Goal: Task Accomplishment & Management: Complete application form

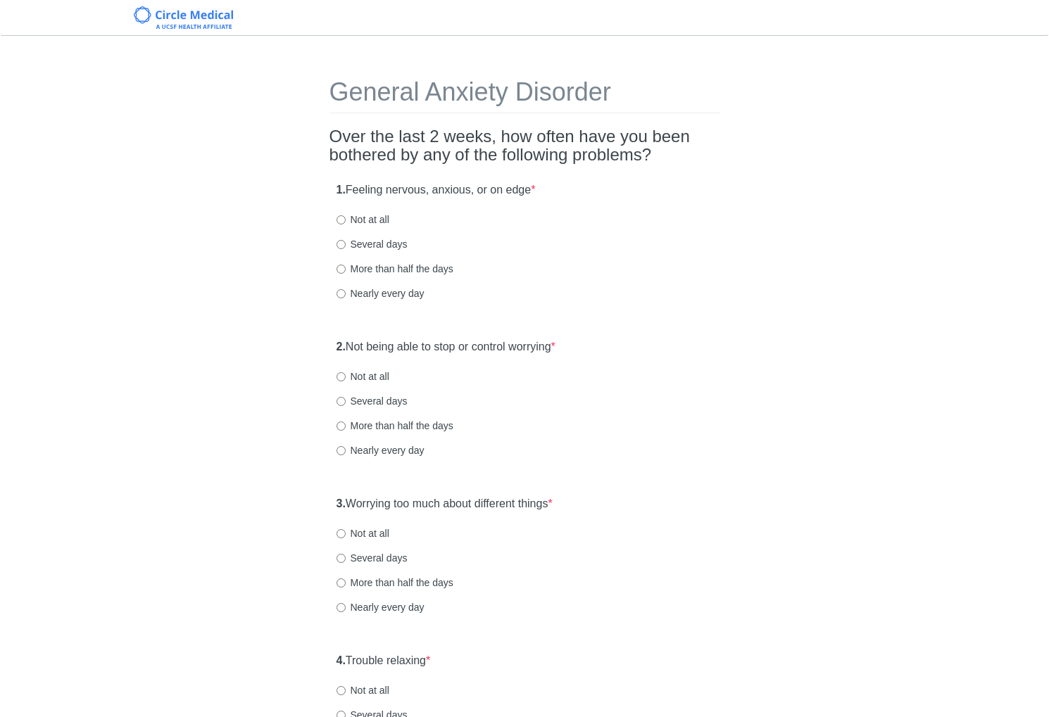
click at [371, 293] on label "Nearly every day" at bounding box center [381, 294] width 88 height 14
click at [346, 293] on input "Nearly every day" at bounding box center [341, 293] width 9 height 9
radio input "true"
click at [444, 349] on label "2. Not being able to stop or control worrying *" at bounding box center [446, 347] width 219 height 16
click at [728, 394] on div "General Anxiety Disorder Over the last 2 weeks, how often have you been bothere…" at bounding box center [525, 662] width 412 height 1224
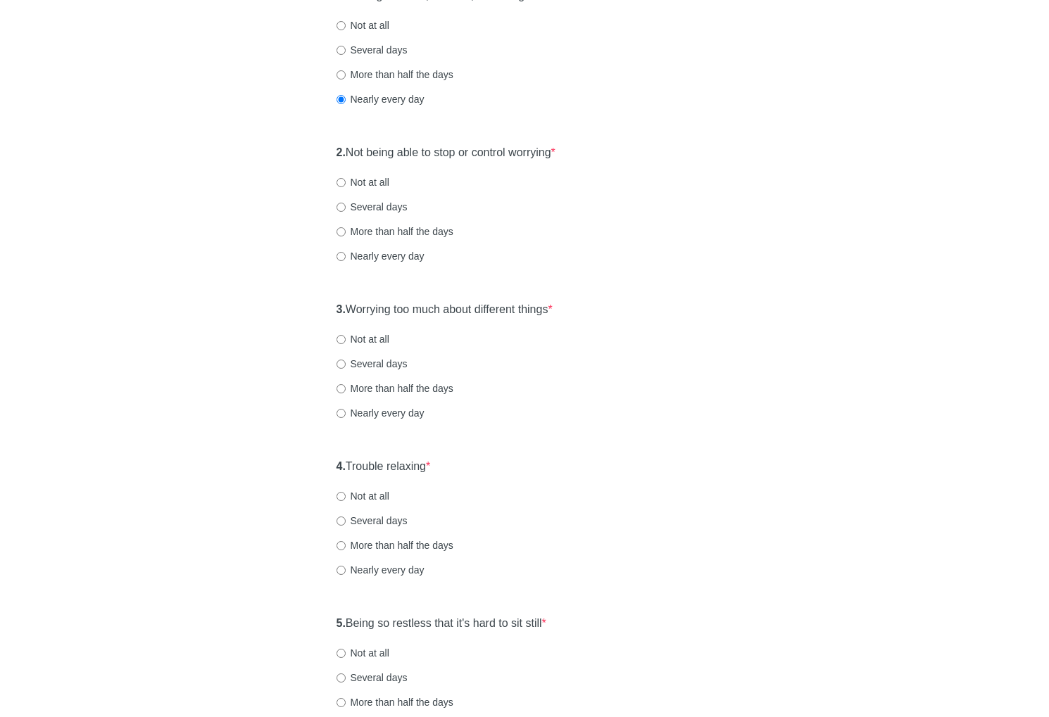
scroll to position [197, 0]
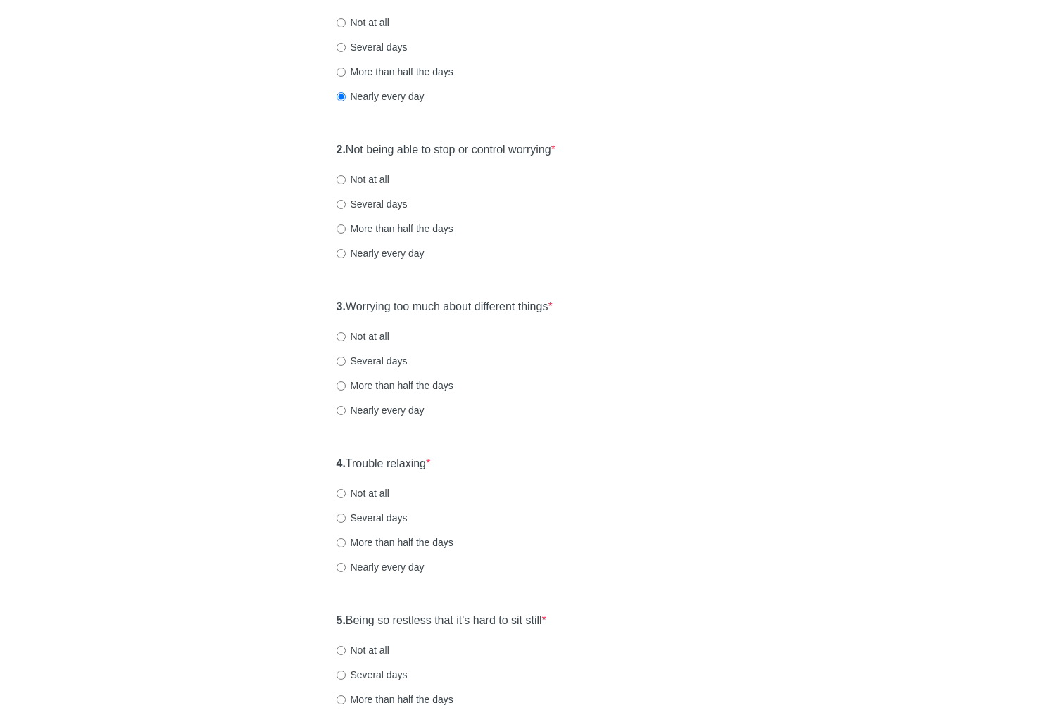
click at [377, 207] on label "Several days" at bounding box center [372, 204] width 71 height 14
click at [346, 207] on input "Several days" at bounding box center [341, 204] width 9 height 9
radio input "true"
drag, startPoint x: 670, startPoint y: 250, endPoint x: 559, endPoint y: 325, distance: 133.8
click at [670, 251] on div "Nearly every day" at bounding box center [525, 253] width 377 height 14
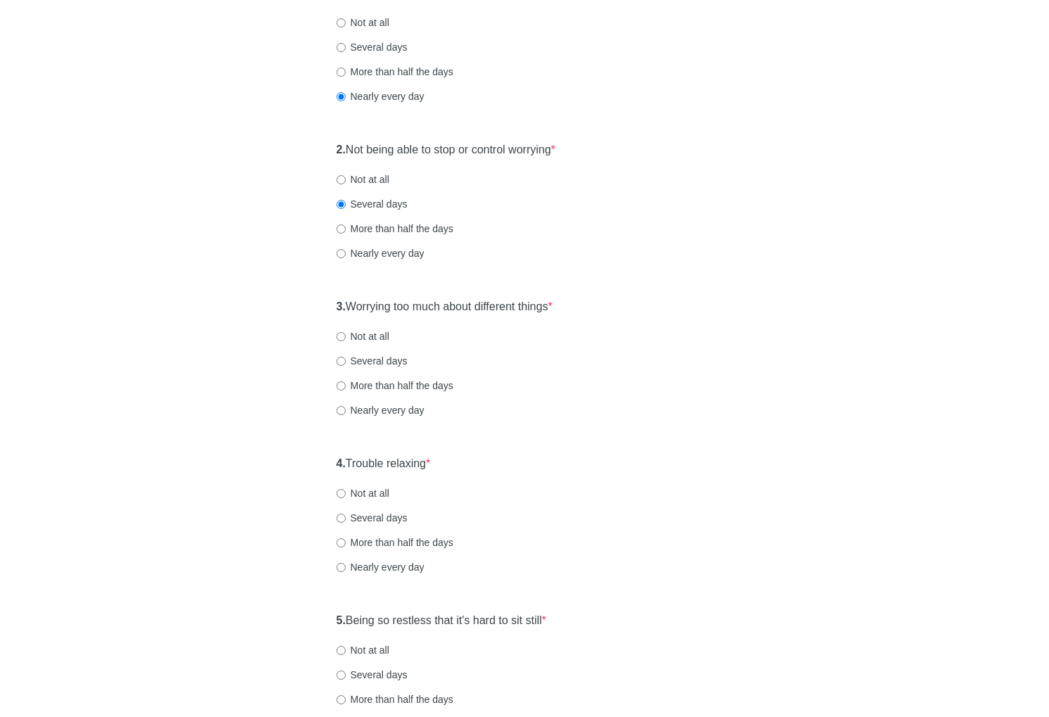
click at [537, 308] on label "3. Worrying too much about different things *" at bounding box center [445, 307] width 216 height 16
click at [766, 318] on div "General Anxiety Disorder Over the last 2 weeks, how often have you been bothere…" at bounding box center [525, 465] width 824 height 1224
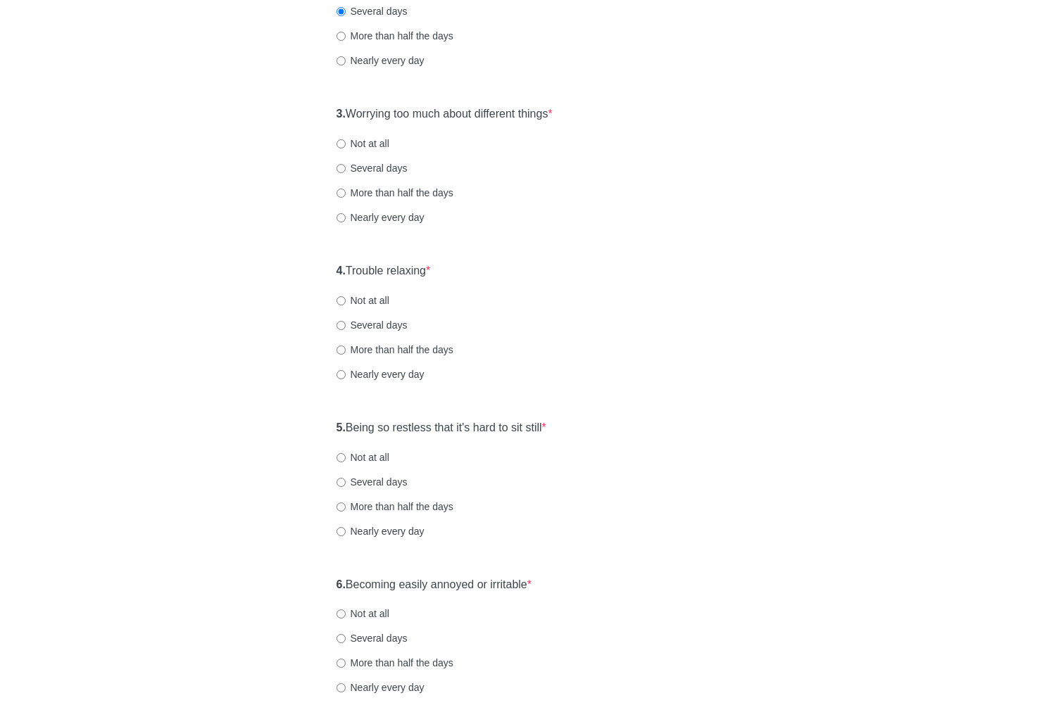
scroll to position [394, 0]
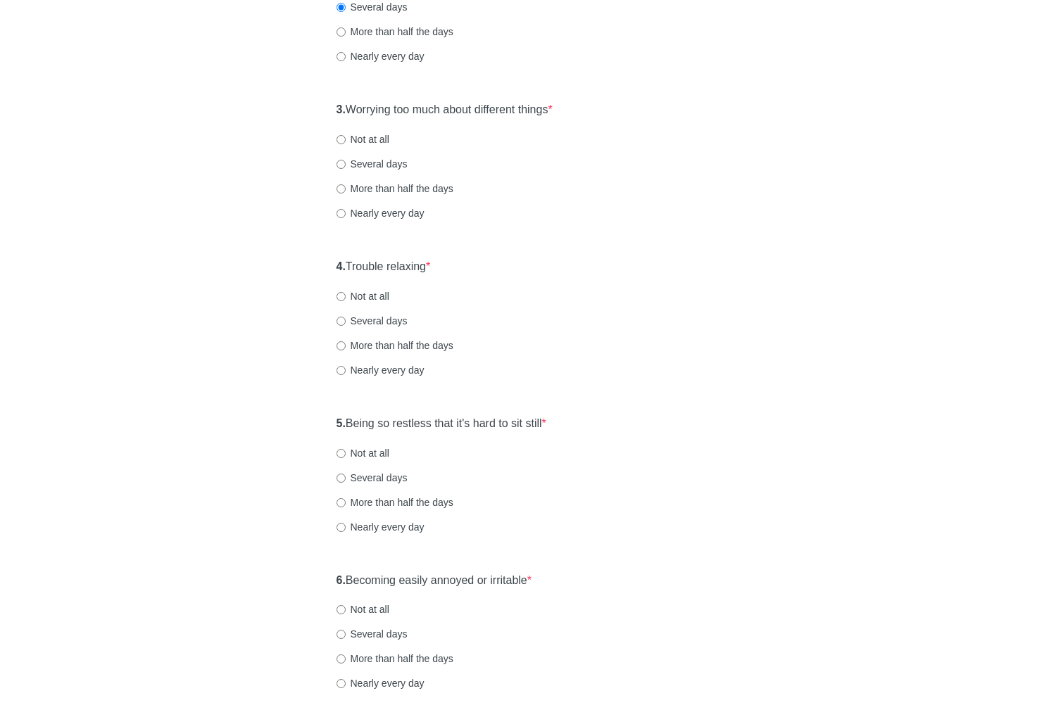
click at [372, 187] on label "More than half the days" at bounding box center [395, 189] width 117 height 14
click at [346, 187] on input "More than half the days" at bounding box center [341, 188] width 9 height 9
radio input "true"
click at [544, 205] on div "3. Worrying too much about different things * Not at all Several days More than…" at bounding box center [525, 168] width 391 height 146
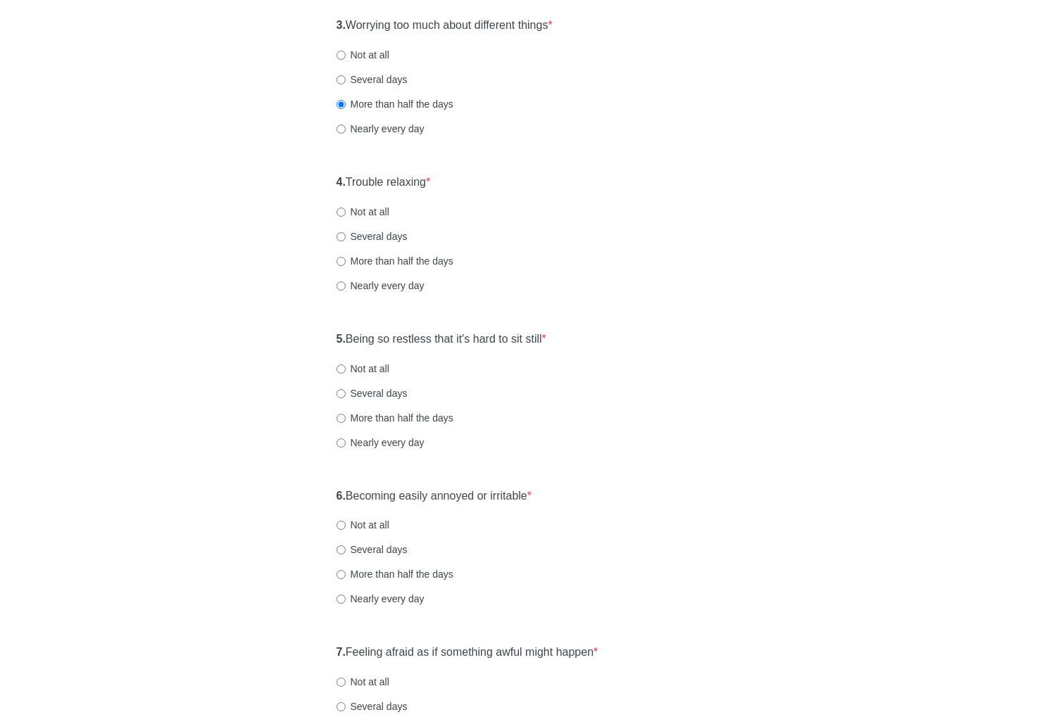
click at [401, 181] on label "4. Trouble relaxing *" at bounding box center [384, 183] width 94 height 16
click at [605, 206] on div "Not at all" at bounding box center [525, 212] width 377 height 14
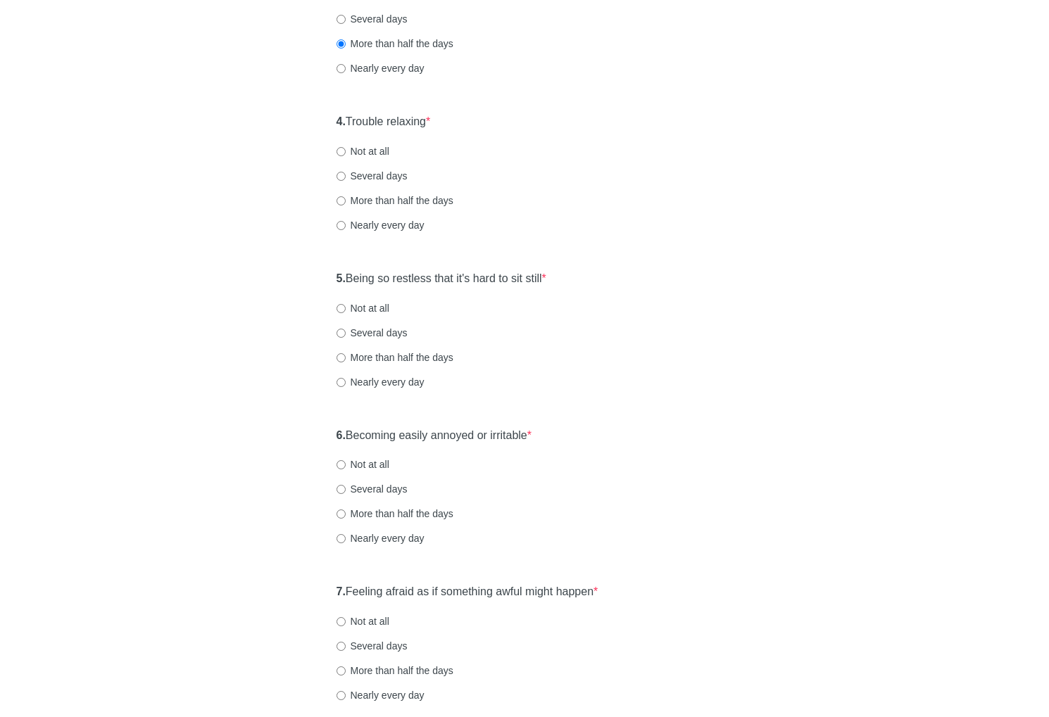
scroll to position [563, 0]
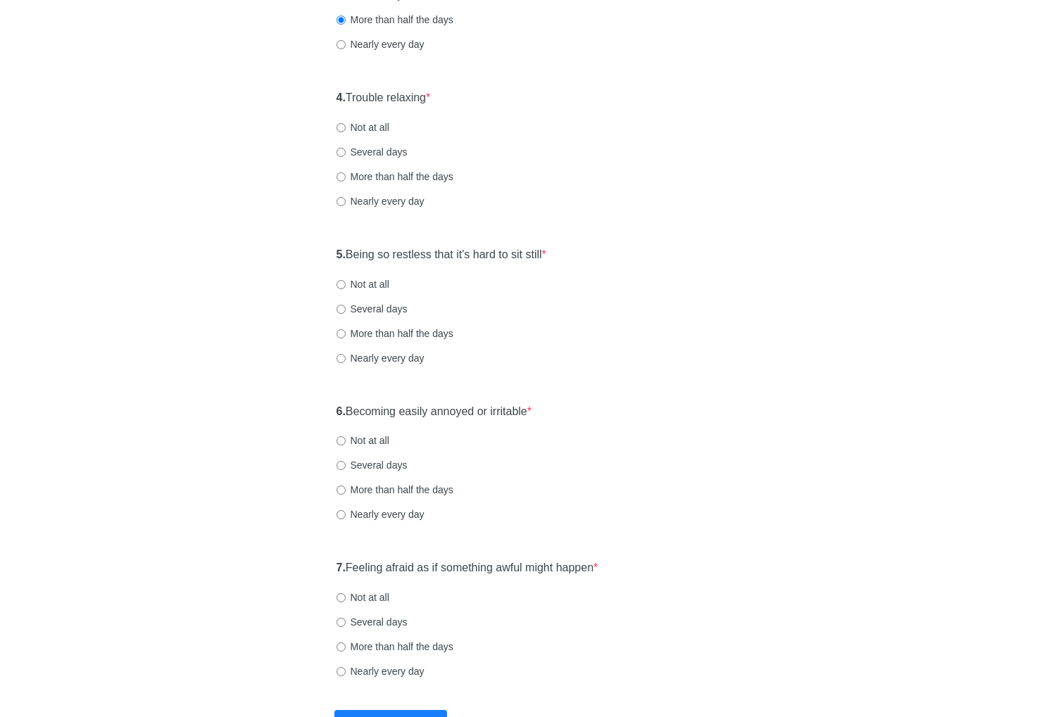
click at [372, 199] on label "Nearly every day" at bounding box center [381, 201] width 88 height 14
click at [346, 199] on input "Nearly every day" at bounding box center [341, 201] width 9 height 9
radio input "true"
drag, startPoint x: 447, startPoint y: 256, endPoint x: 455, endPoint y: 255, distance: 7.9
click at [447, 256] on label "5. Being so restless that it's hard to sit still *" at bounding box center [442, 255] width 210 height 16
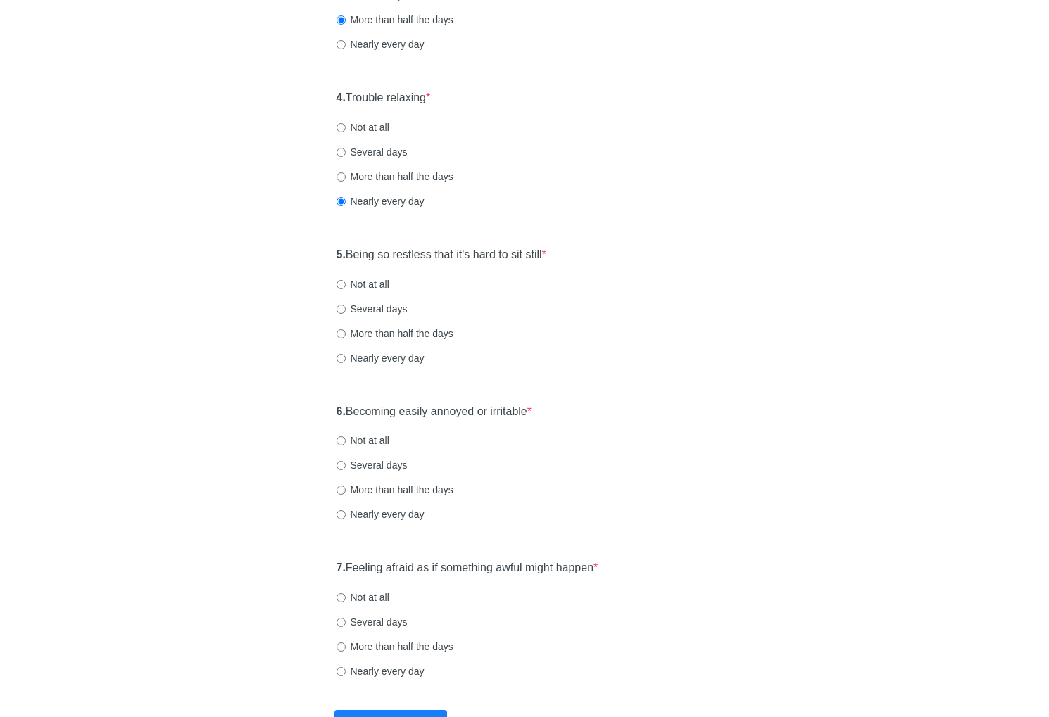
click at [654, 261] on div "5. Being so restless that it's hard to sit still * Not at all Several days More…" at bounding box center [525, 313] width 391 height 146
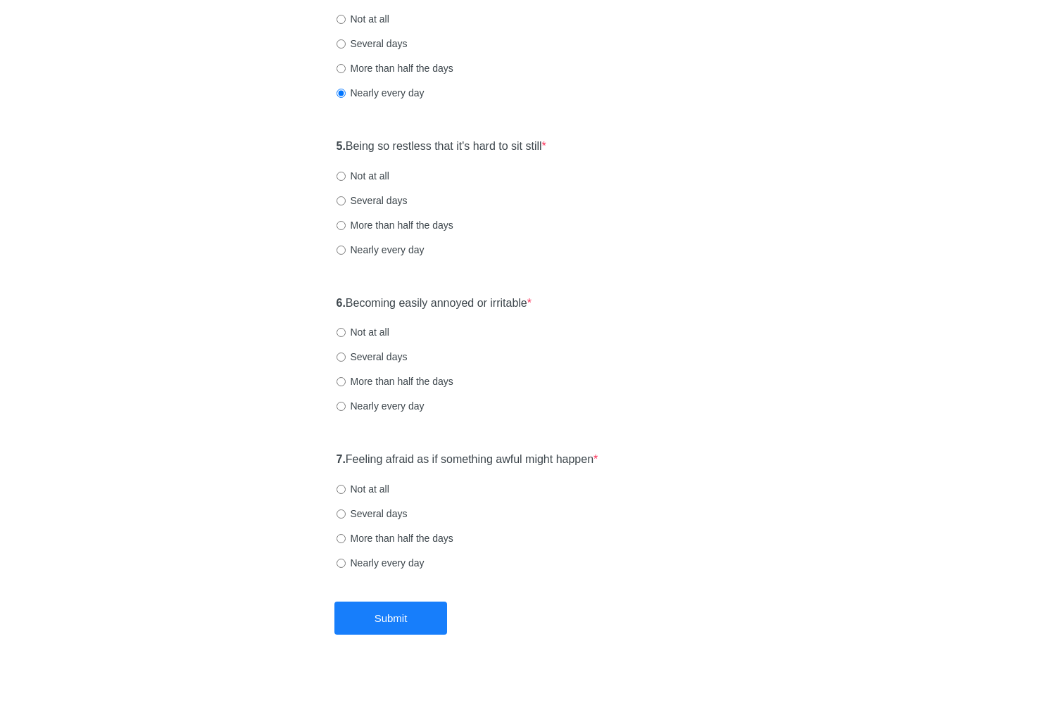
scroll to position [674, 0]
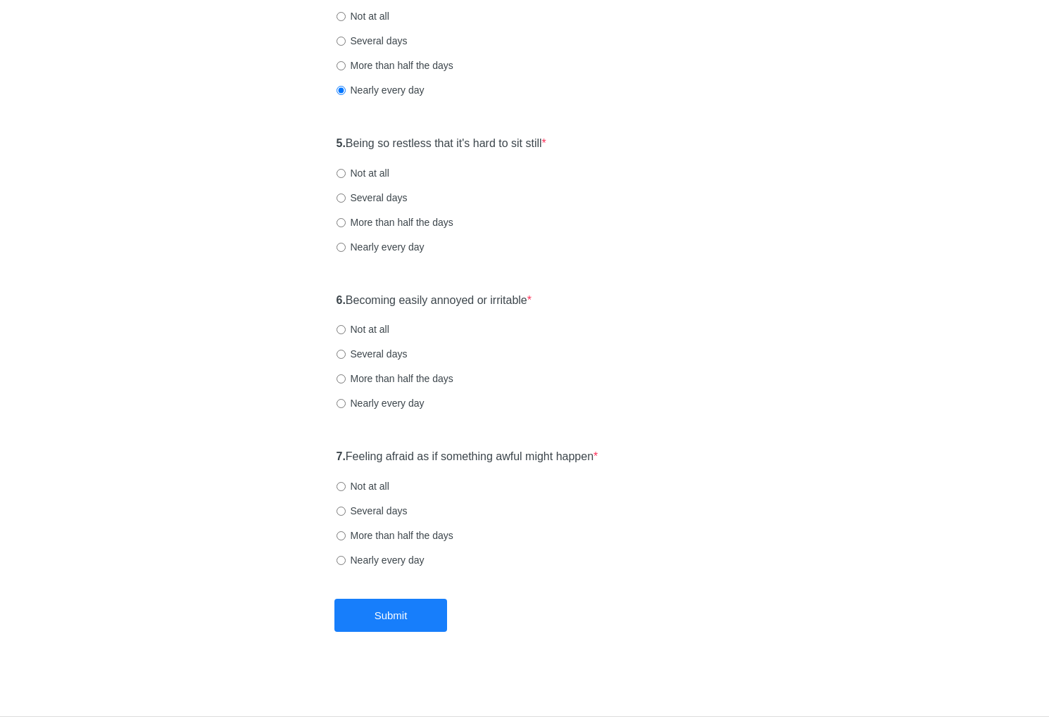
click at [379, 172] on label "Not at all" at bounding box center [363, 173] width 53 height 14
click at [346, 172] on input "Not at all" at bounding box center [341, 173] width 9 height 9
radio input "true"
click at [470, 303] on label "6. Becoming easily annoyed or irritable *" at bounding box center [435, 301] width 196 height 16
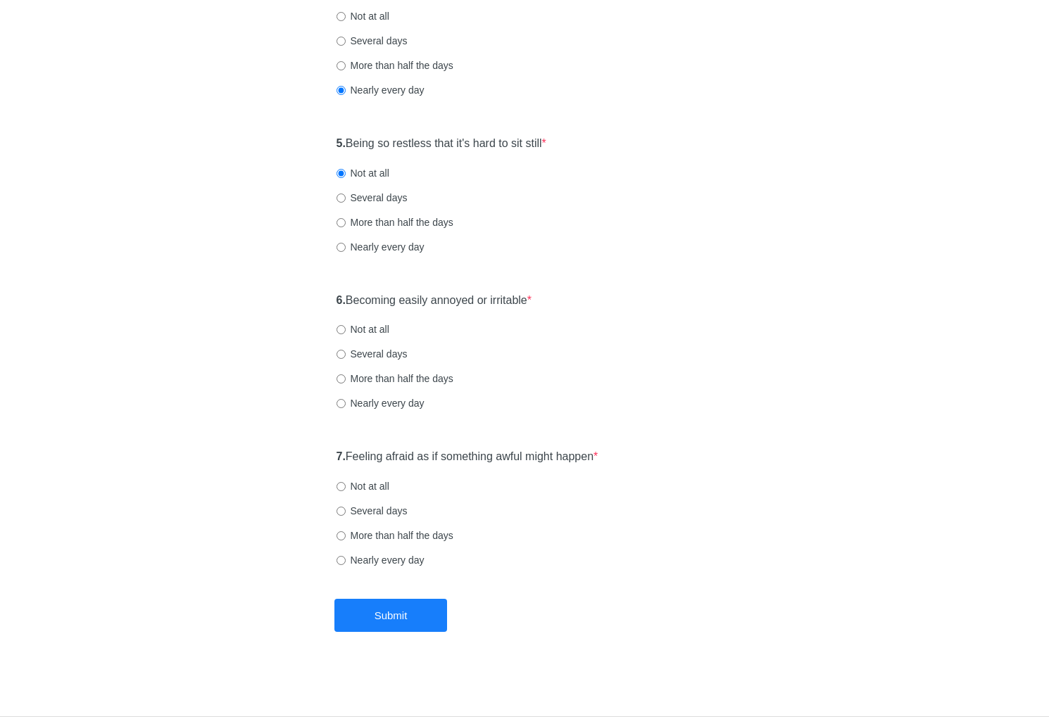
click at [370, 355] on label "Several days" at bounding box center [372, 354] width 71 height 14
click at [346, 355] on input "Several days" at bounding box center [341, 354] width 9 height 9
radio input "true"
click at [435, 454] on label "7. Feeling afraid as if something awful might happen *" at bounding box center [468, 457] width 262 height 16
click at [349, 514] on label "Several days" at bounding box center [372, 511] width 71 height 14
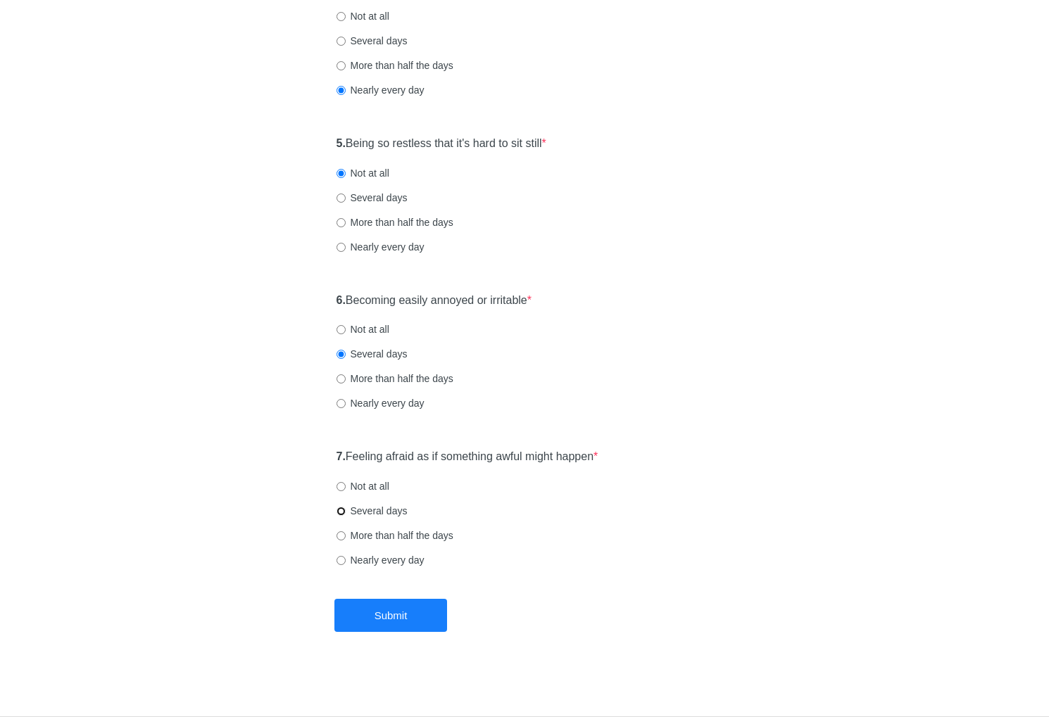
click at [346, 514] on input "Several days" at bounding box center [341, 511] width 9 height 9
radio input "true"
click at [389, 613] on button "Submit" at bounding box center [390, 615] width 113 height 33
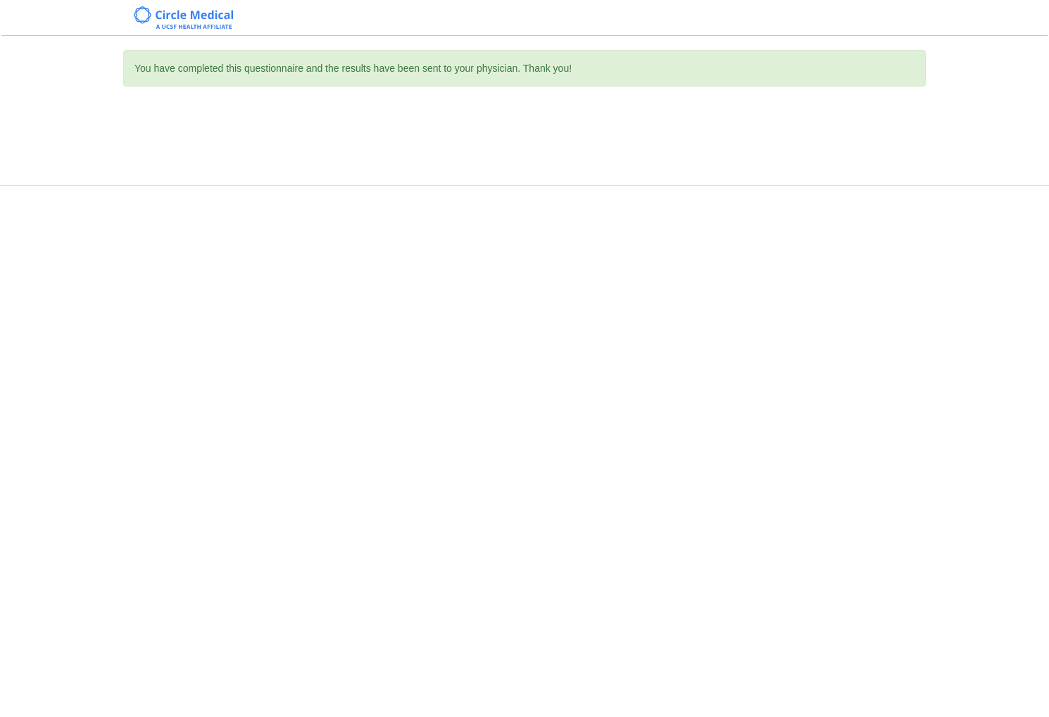
scroll to position [0, 0]
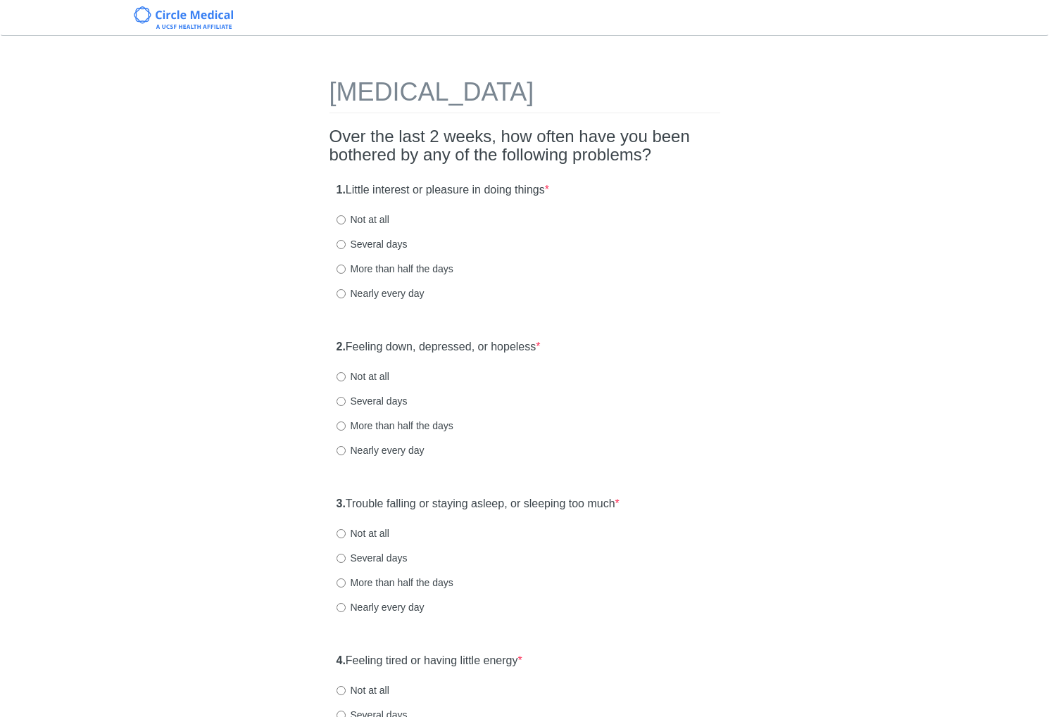
click at [383, 244] on label "Several days" at bounding box center [372, 244] width 71 height 14
click at [346, 244] on input "Several days" at bounding box center [341, 244] width 9 height 9
radio input "true"
click at [384, 423] on label "More than half the days" at bounding box center [395, 426] width 117 height 14
click at [346, 423] on input "More than half the days" at bounding box center [341, 426] width 9 height 9
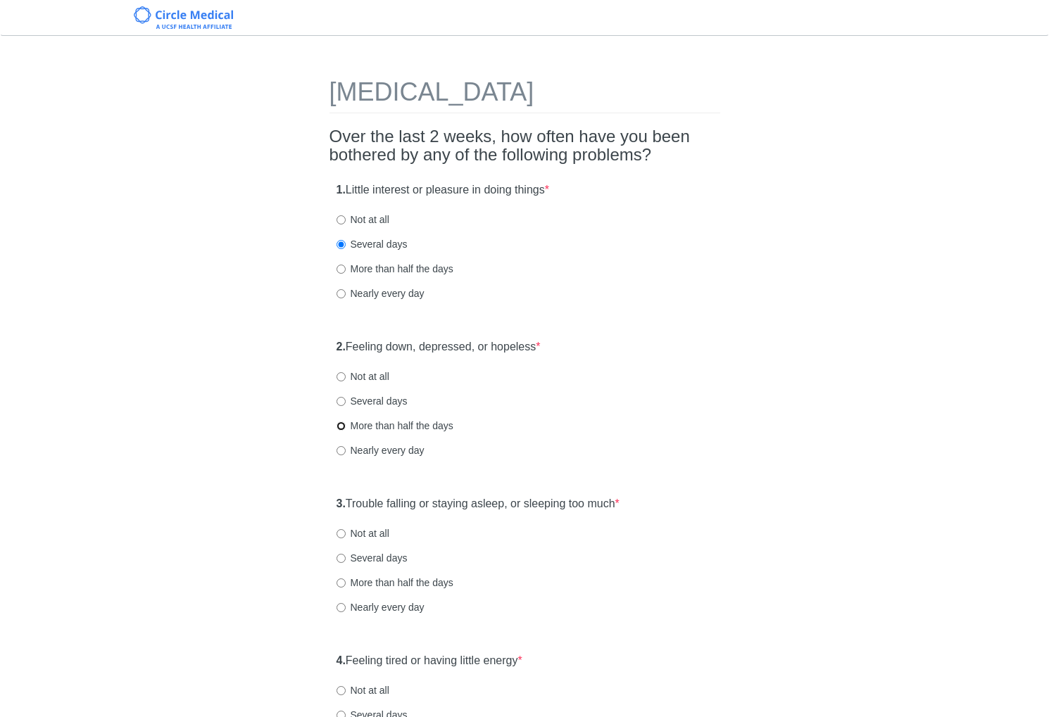
radio input "true"
click at [382, 406] on label "Several days" at bounding box center [372, 401] width 71 height 14
click at [346, 406] on input "Several days" at bounding box center [341, 401] width 9 height 9
radio input "true"
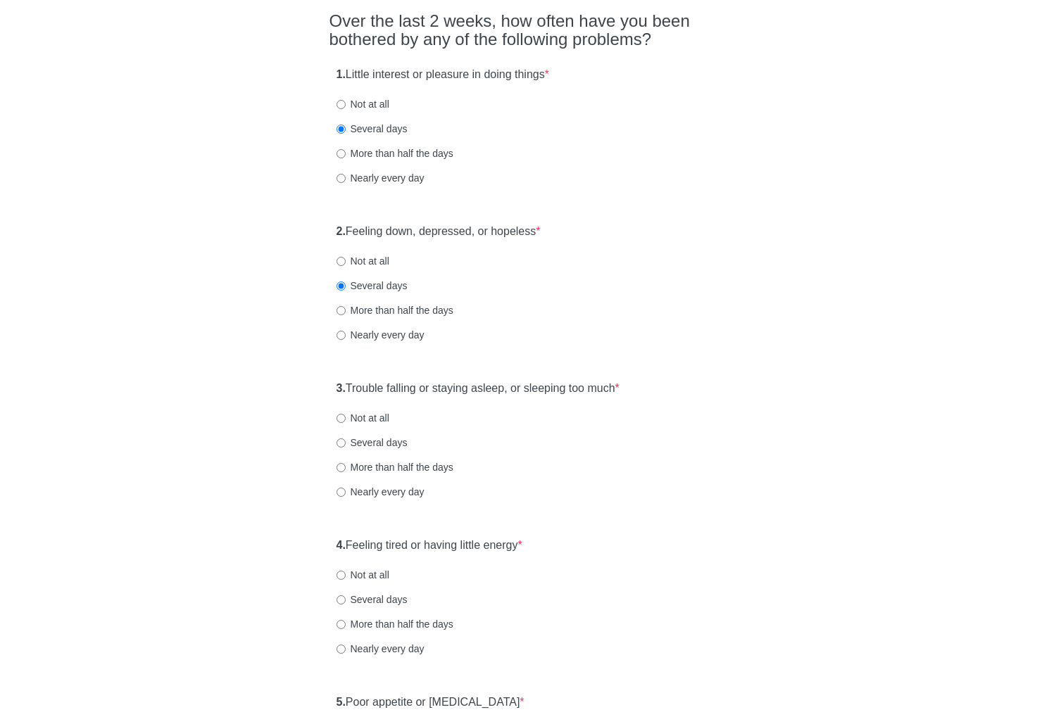
scroll to position [141, 0]
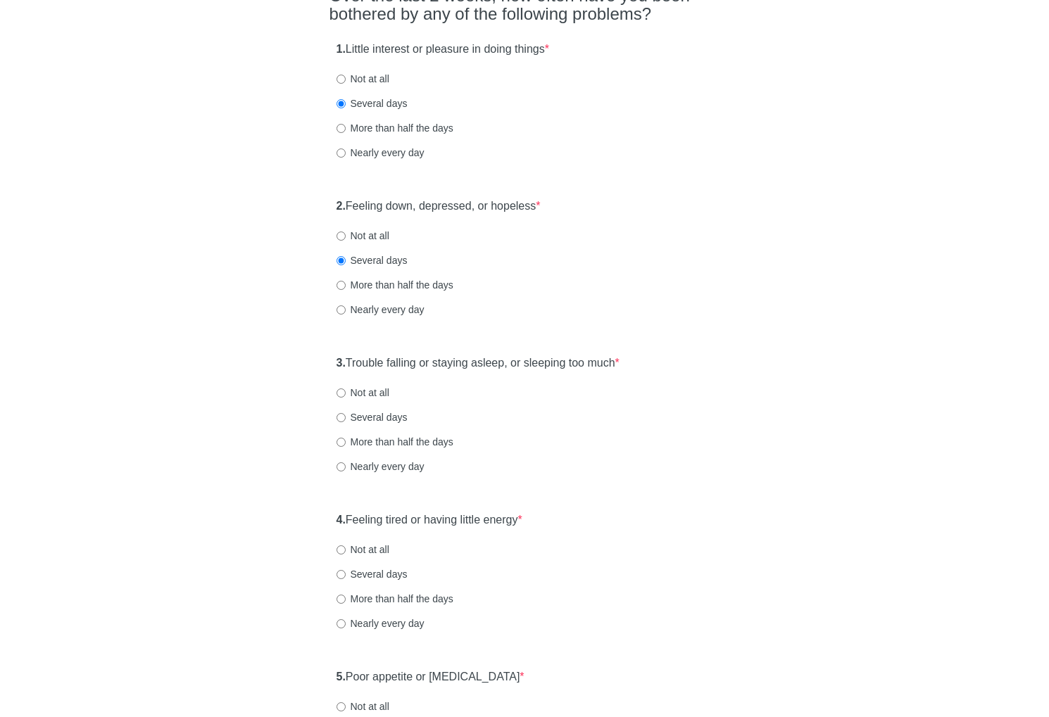
click at [628, 322] on div "2. Feeling down, depressed, or hopeless * Not at all Several days More than hal…" at bounding box center [525, 265] width 391 height 146
click at [415, 308] on label "Nearly every day" at bounding box center [381, 310] width 88 height 14
click at [346, 308] on input "Nearly every day" at bounding box center [341, 310] width 9 height 9
radio input "true"
click at [408, 158] on label "Nearly every day" at bounding box center [381, 153] width 88 height 14
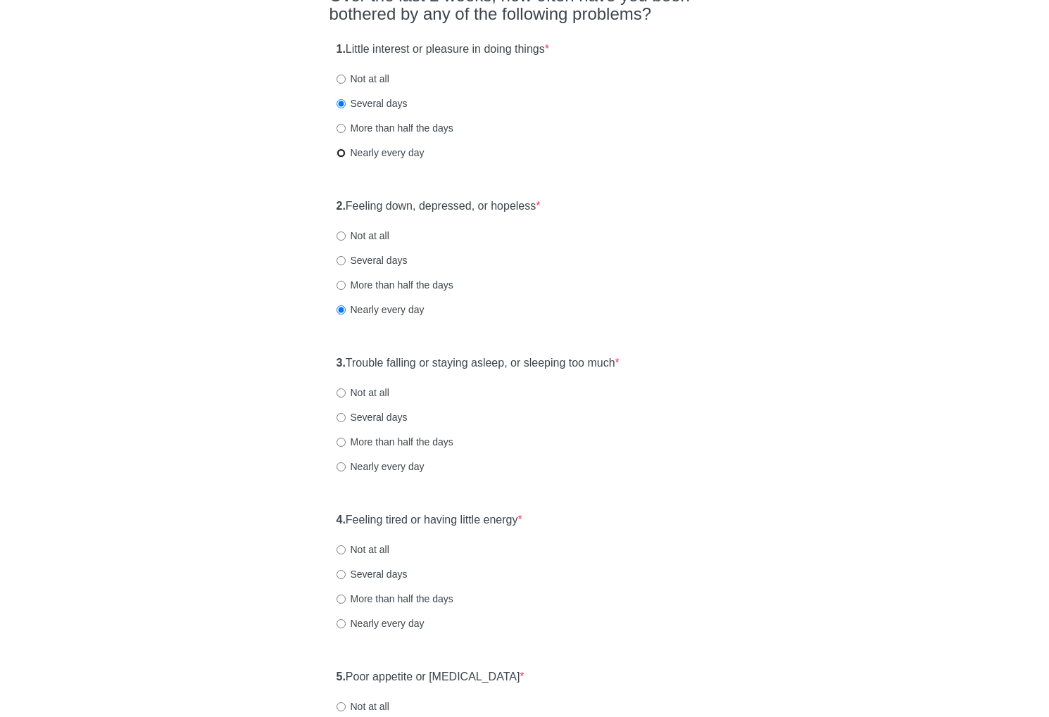
click at [346, 158] on input "Nearly every day" at bounding box center [341, 153] width 9 height 9
radio input "true"
click at [488, 361] on label "3. Trouble falling or staying asleep, or sleeping too much *" at bounding box center [478, 364] width 283 height 16
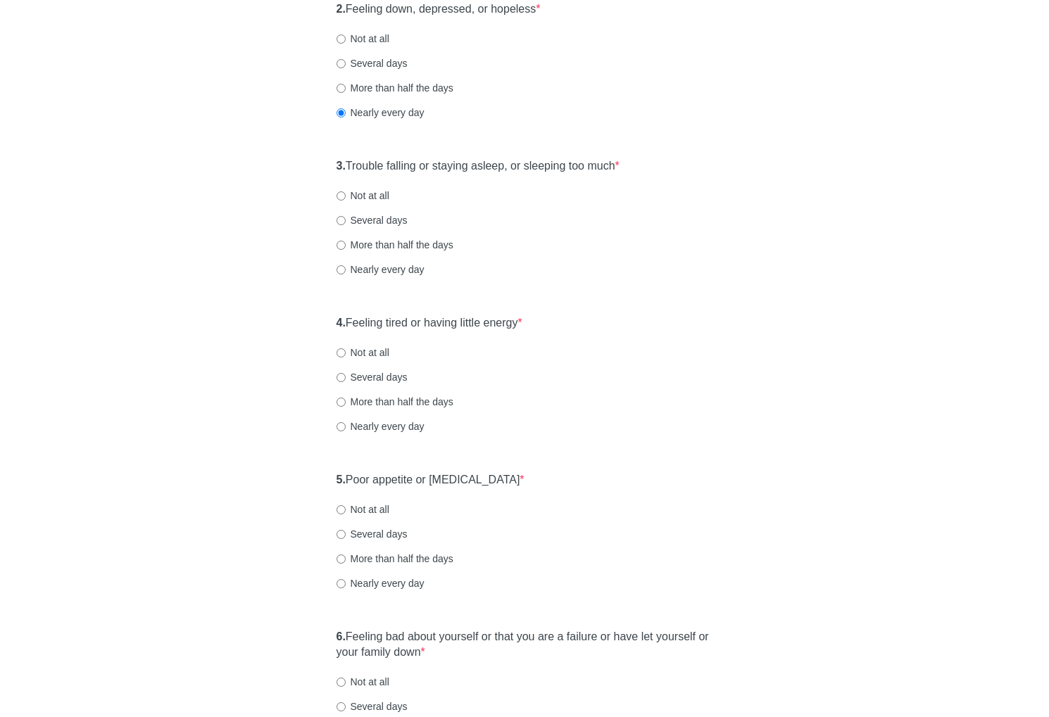
scroll to position [366, 0]
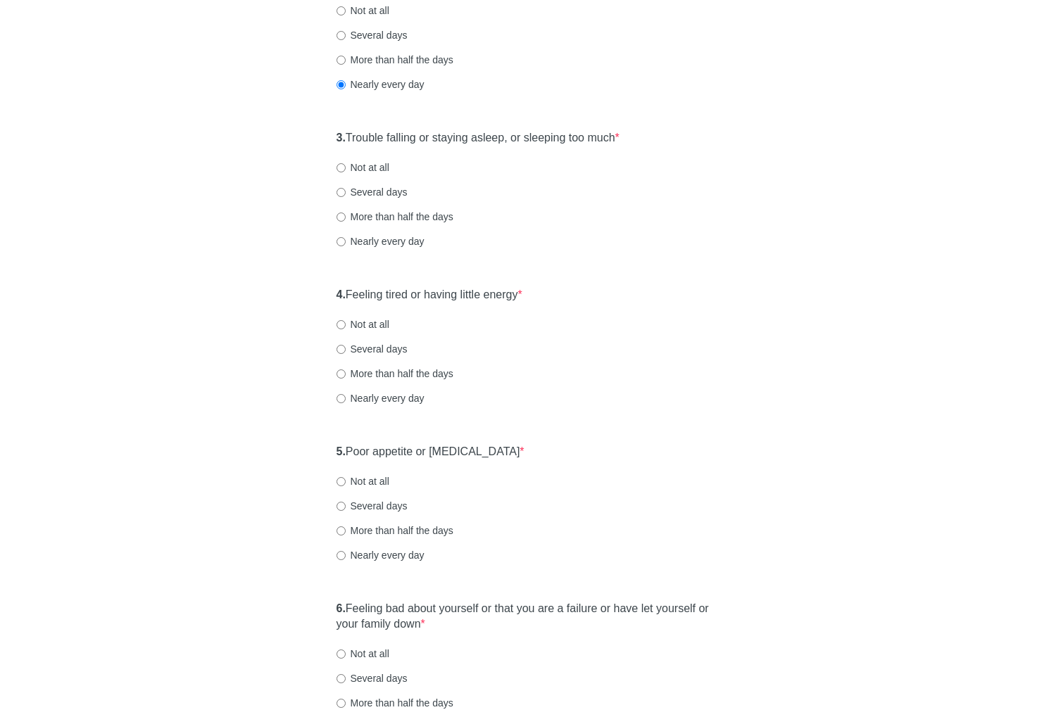
click at [386, 195] on label "Several days" at bounding box center [372, 192] width 71 height 14
click at [346, 195] on input "Several days" at bounding box center [341, 192] width 9 height 9
radio input "true"
click at [449, 299] on label "4. Feeling tired or having little energy *" at bounding box center [430, 295] width 186 height 16
drag, startPoint x: 453, startPoint y: 296, endPoint x: 560, endPoint y: 298, distance: 107.7
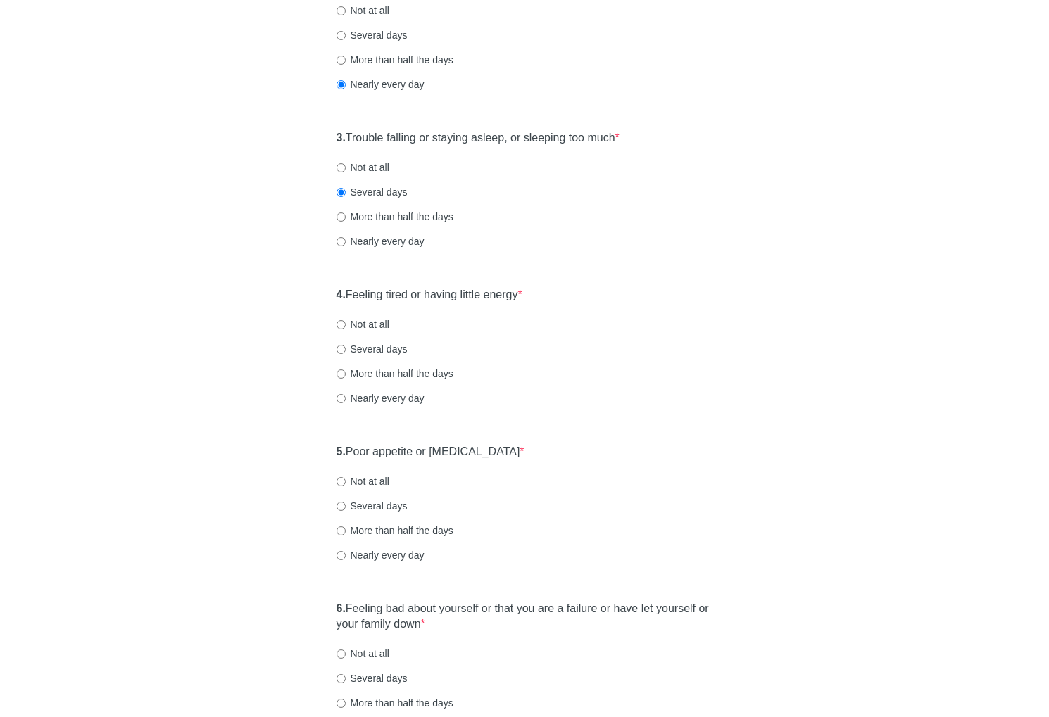
click at [456, 295] on label "4. Feeling tired or having little energy *" at bounding box center [430, 295] width 186 height 16
click at [640, 299] on div "4. Feeling tired or having little energy * Not at all Several days More than ha…" at bounding box center [525, 353] width 391 height 146
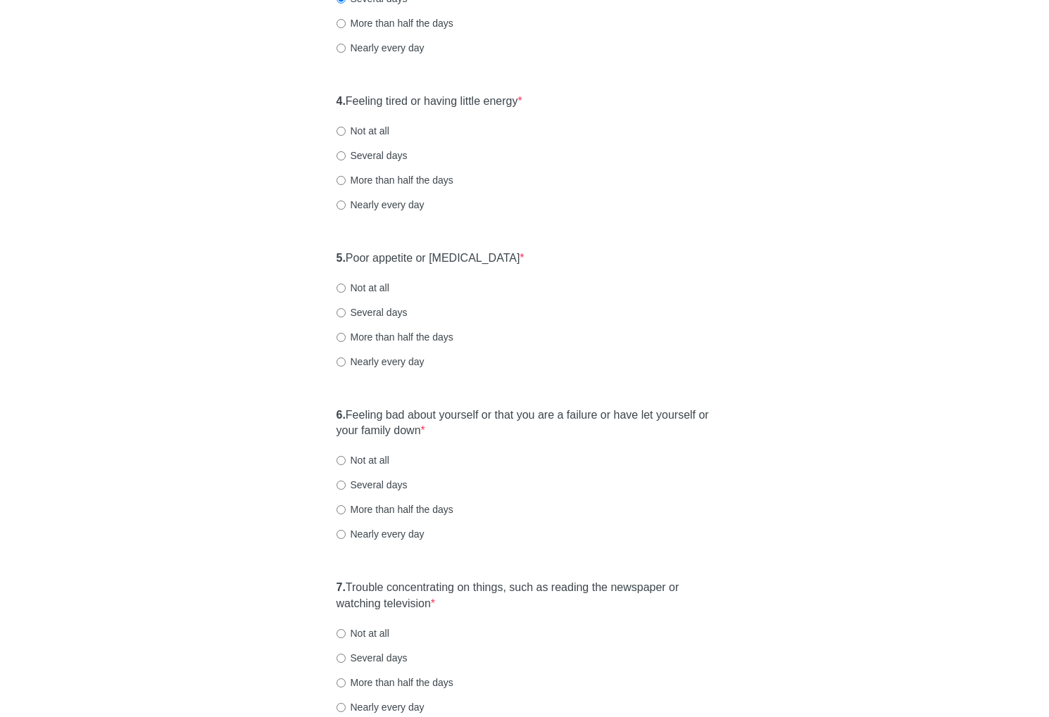
scroll to position [563, 0]
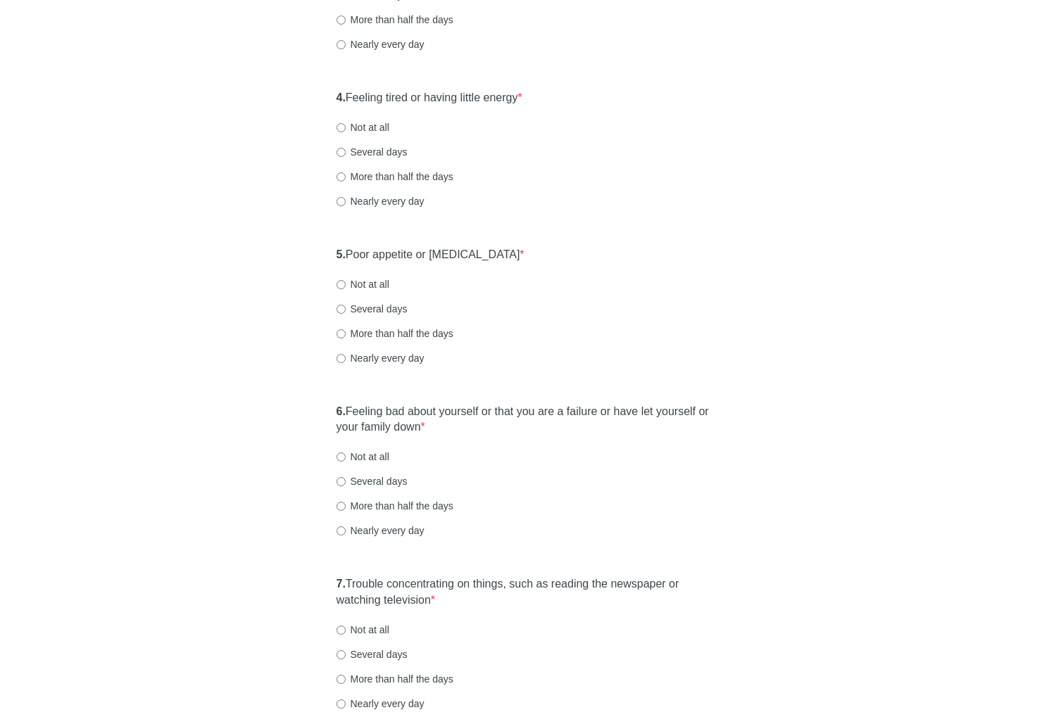
click at [386, 177] on label "More than half the days" at bounding box center [395, 177] width 117 height 14
click at [346, 177] on input "More than half the days" at bounding box center [341, 176] width 9 height 9
radio input "true"
click at [429, 257] on label "5. Poor appetite or overeating *" at bounding box center [431, 255] width 188 height 16
click at [582, 263] on div "5. Poor appetite or overeating * Not at all Several days More than half the day…" at bounding box center [525, 313] width 391 height 146
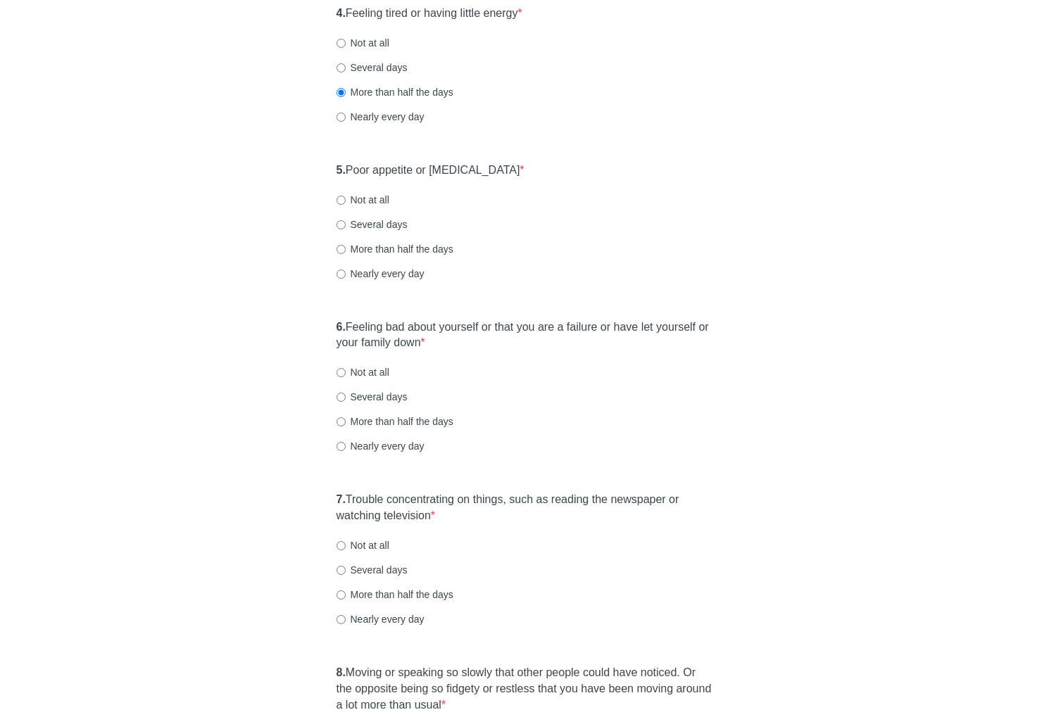
scroll to position [676, 0]
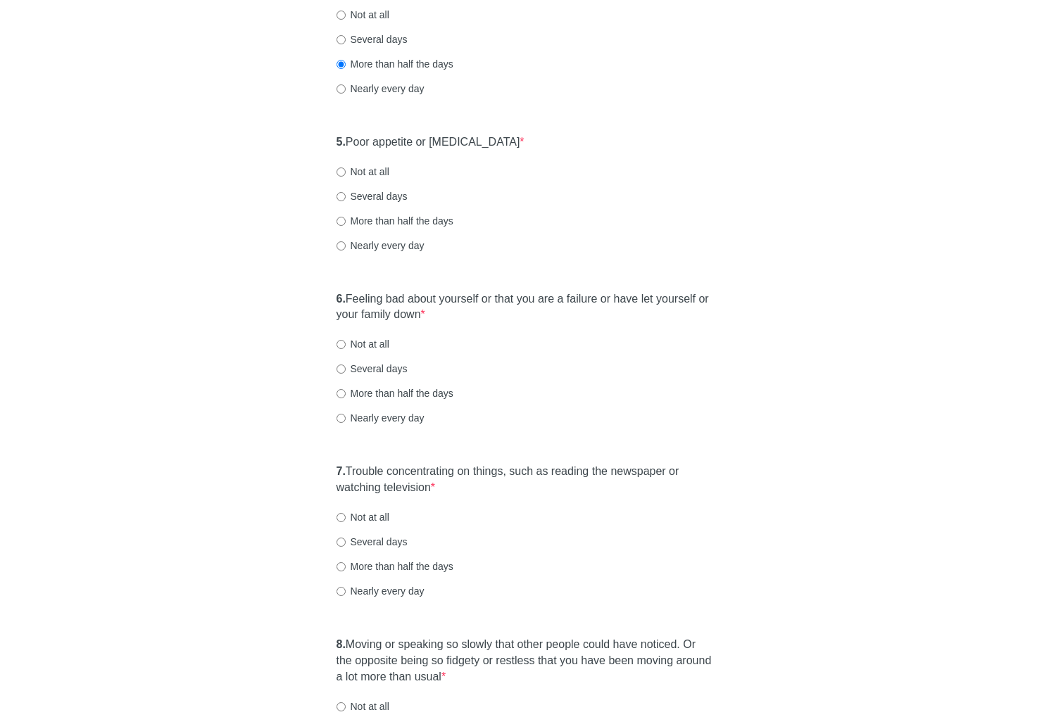
drag, startPoint x: 372, startPoint y: 192, endPoint x: 378, endPoint y: 195, distance: 7.2
click at [372, 192] on label "Several days" at bounding box center [372, 196] width 71 height 14
click at [346, 192] on input "Several days" at bounding box center [341, 196] width 9 height 9
radio input "true"
click at [451, 301] on label "6. Feeling bad about yourself or that you are a failure or have let yourself or…" at bounding box center [525, 307] width 377 height 32
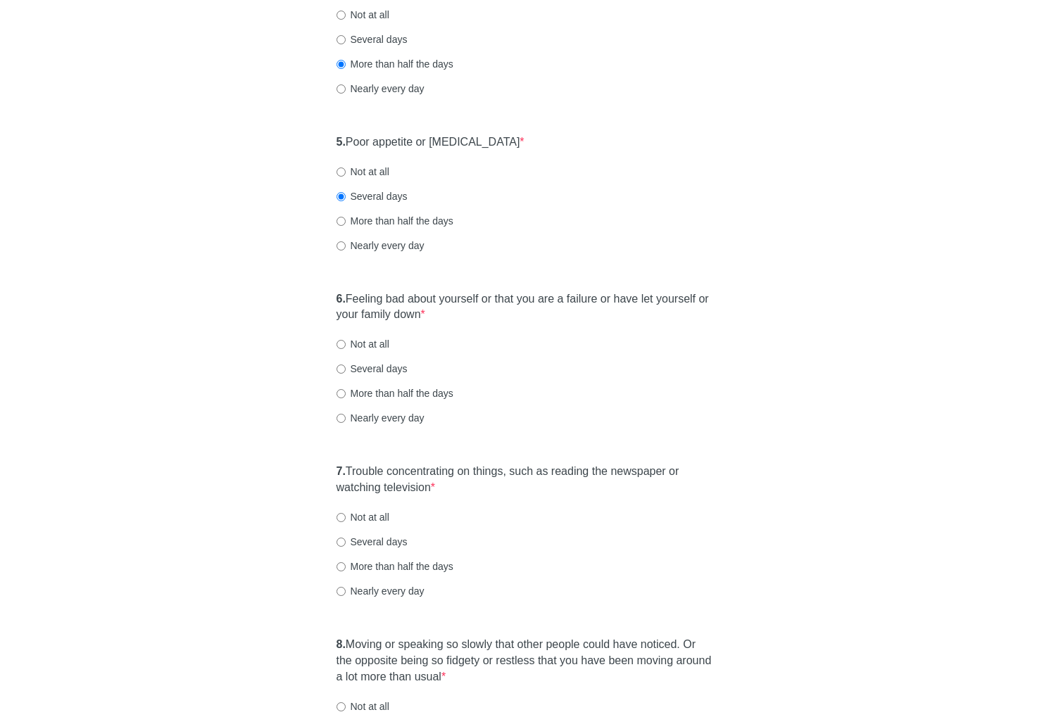
click at [460, 303] on label "6. Feeling bad about yourself or that you are a failure or have let yourself or…" at bounding box center [525, 307] width 377 height 32
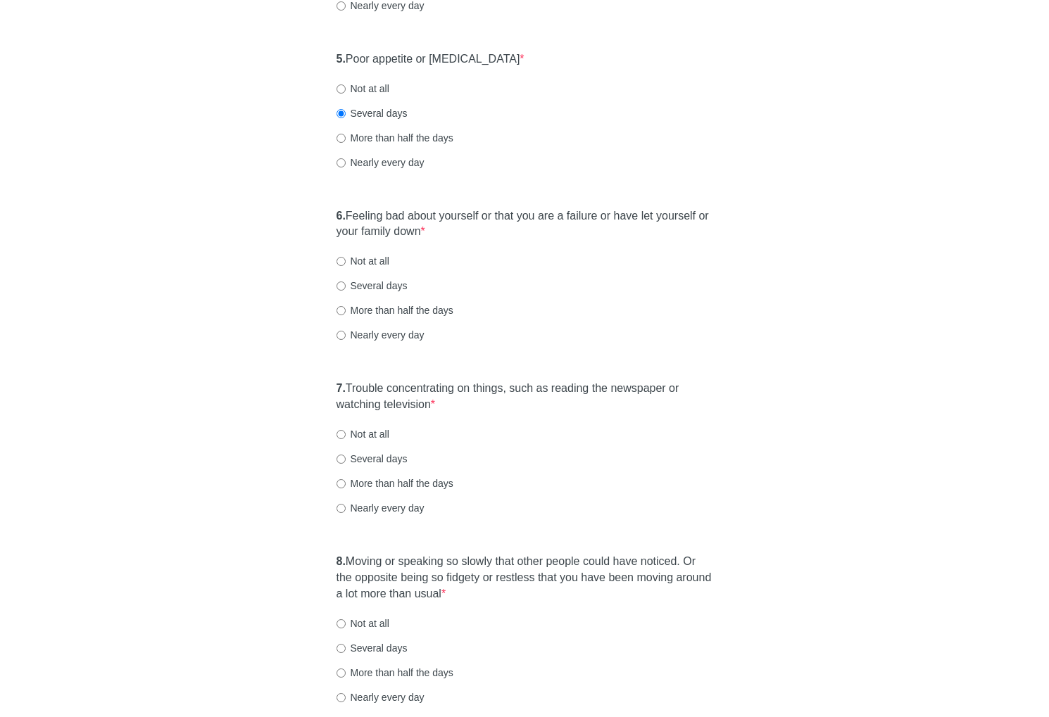
scroll to position [760, 0]
click at [384, 308] on label "More than half the days" at bounding box center [395, 309] width 117 height 14
click at [346, 308] on input "More than half the days" at bounding box center [341, 309] width 9 height 9
radio input "true"
click at [491, 390] on label "7. Trouble concentrating on things, such as reading the newspaper or watching t…" at bounding box center [525, 395] width 377 height 32
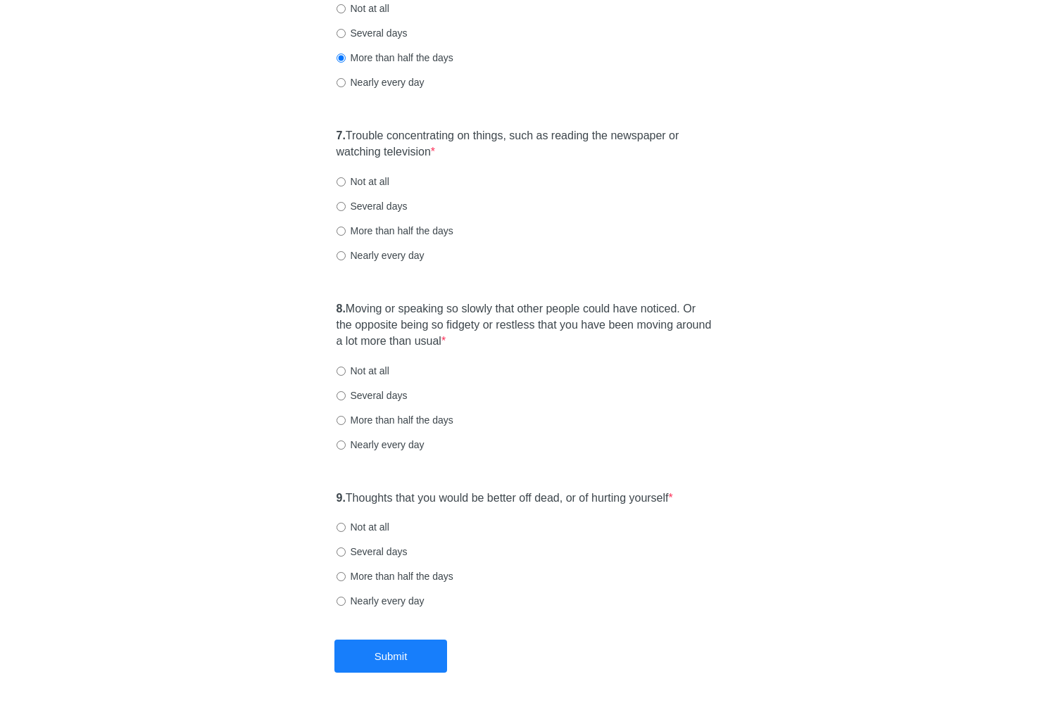
scroll to position [1014, 0]
click at [399, 256] on label "Nearly every day" at bounding box center [381, 253] width 88 height 14
click at [346, 256] on input "Nearly every day" at bounding box center [341, 253] width 9 height 9
radio input "true"
click at [401, 232] on label "More than half the days" at bounding box center [395, 229] width 117 height 14
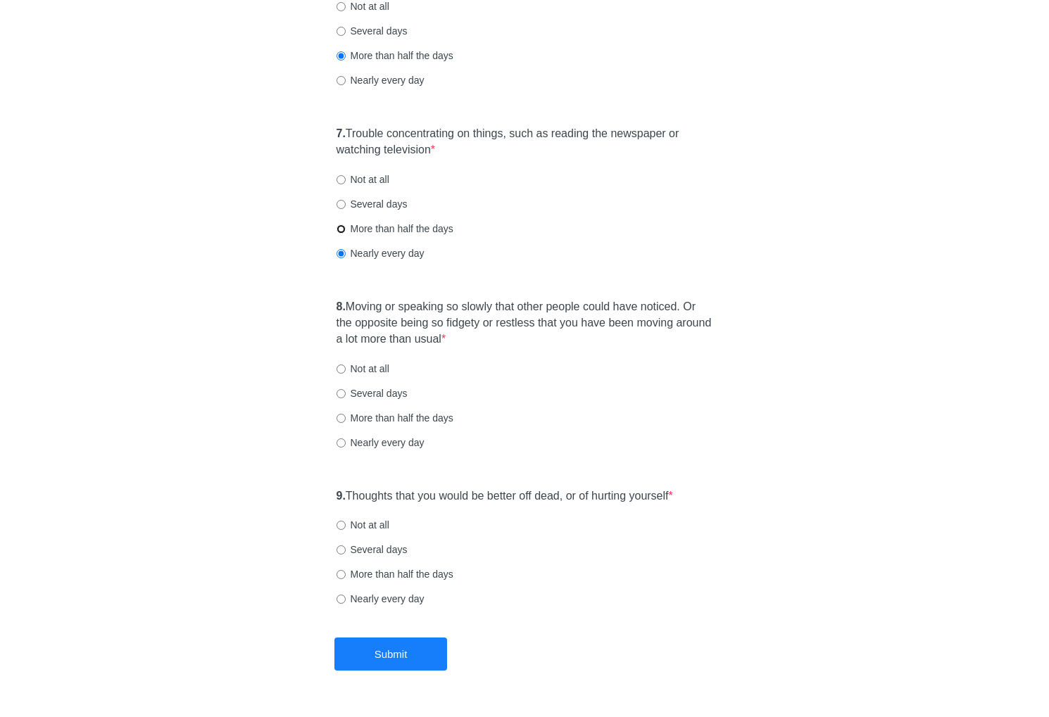
click at [346, 232] on input "More than half the days" at bounding box center [341, 229] width 9 height 9
radio input "true"
click at [440, 319] on label "8. Moving or speaking so slowly that other people could have noticed. Or the op…" at bounding box center [525, 323] width 377 height 49
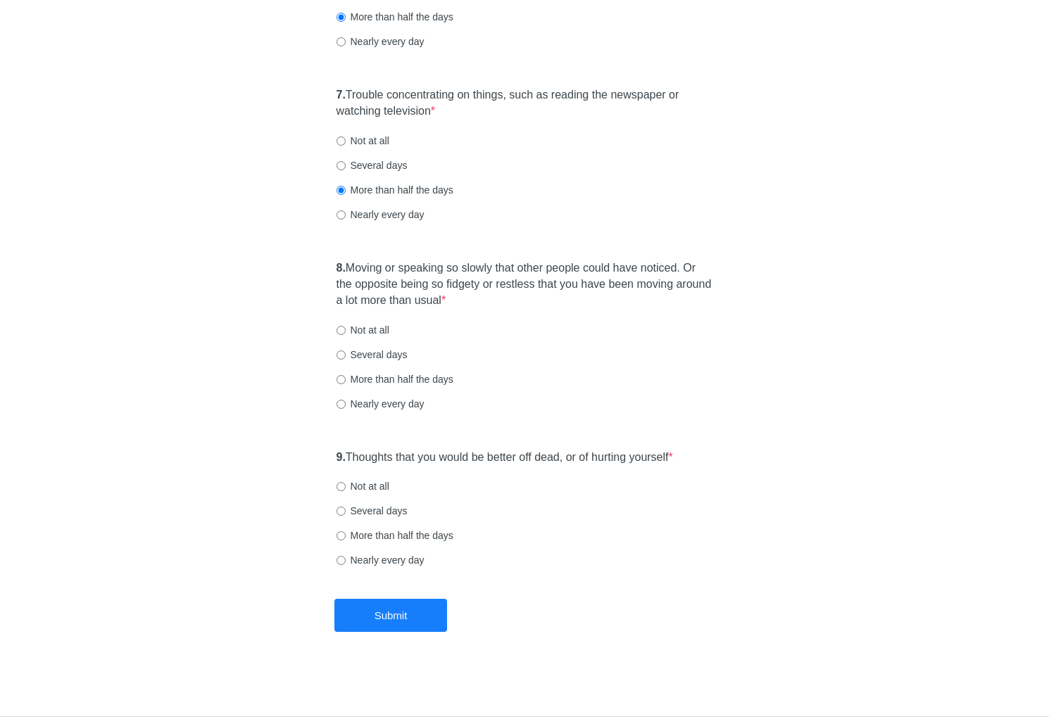
scroll to position [1053, 0]
click at [377, 332] on label "Not at all" at bounding box center [363, 330] width 53 height 14
click at [346, 332] on input "Not at all" at bounding box center [341, 330] width 9 height 9
radio input "true"
click at [446, 456] on label "9. Thoughts that you would be better off dead, or of hurting yourself *" at bounding box center [505, 458] width 337 height 16
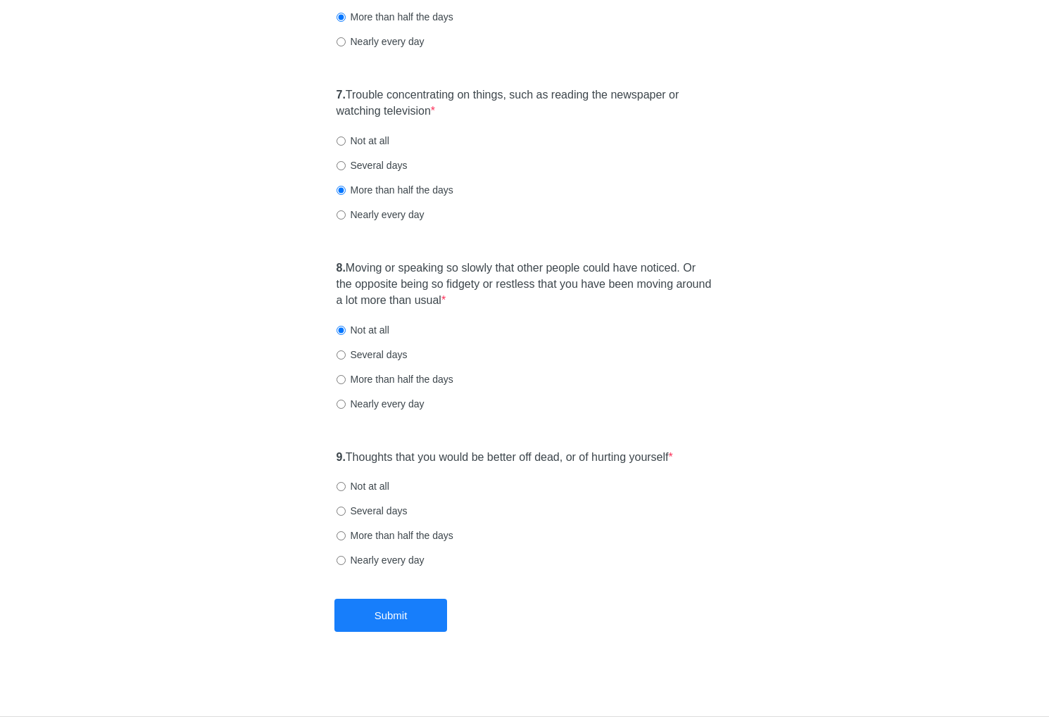
click at [382, 489] on label "Not at all" at bounding box center [363, 486] width 53 height 14
click at [346, 489] on input "Not at all" at bounding box center [341, 486] width 9 height 9
radio input "true"
click at [437, 625] on button "Submit" at bounding box center [390, 615] width 113 height 33
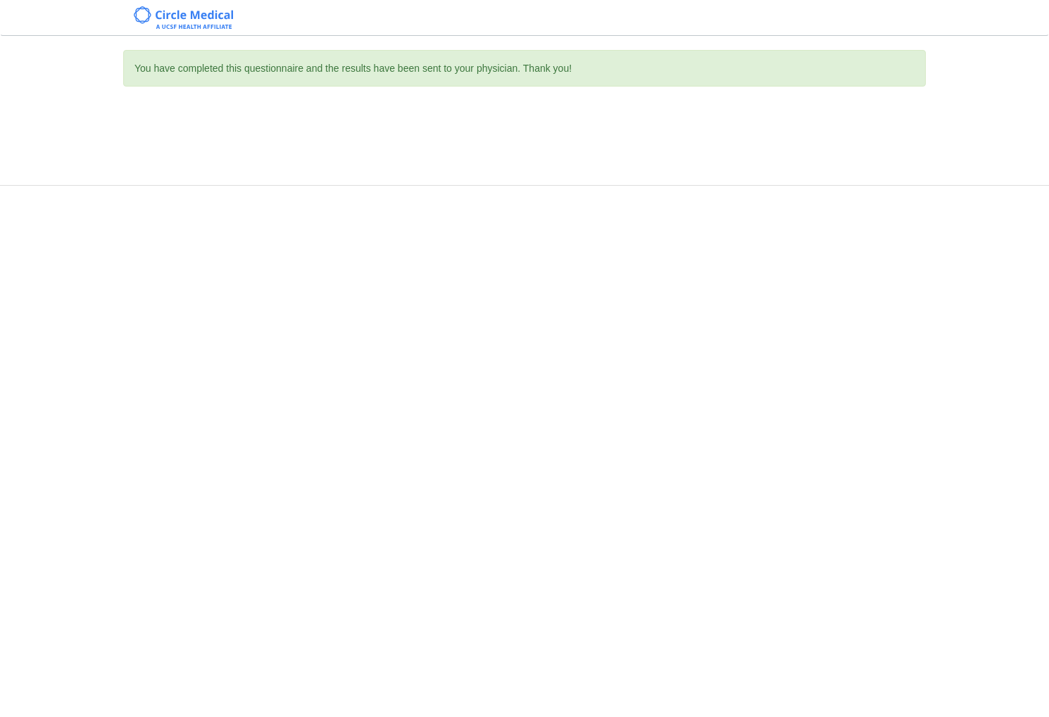
click at [725, 589] on div "You have completed this questionnaire and the results have been sent to your ph…" at bounding box center [524, 358] width 1049 height 717
